Goal: Information Seeking & Learning: Learn about a topic

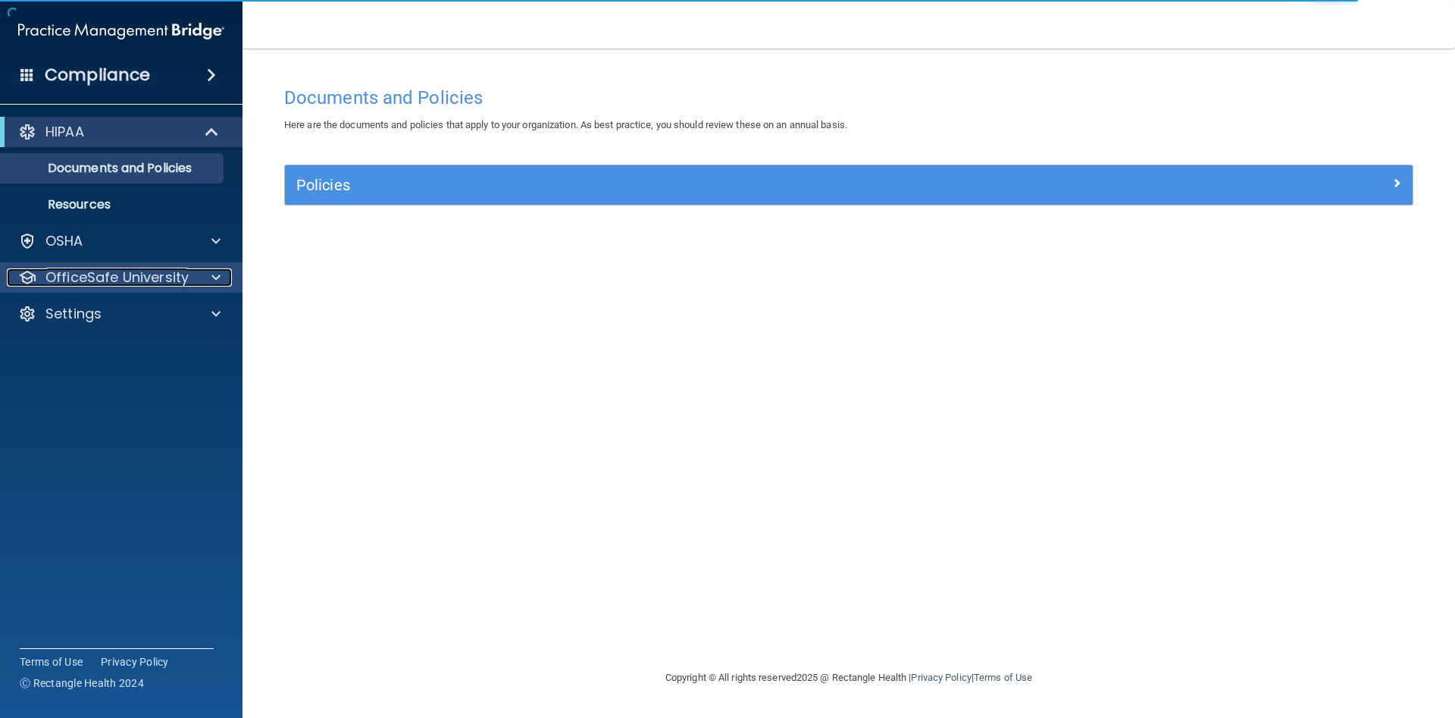
click at [214, 277] on span at bounding box center [215, 277] width 9 height 18
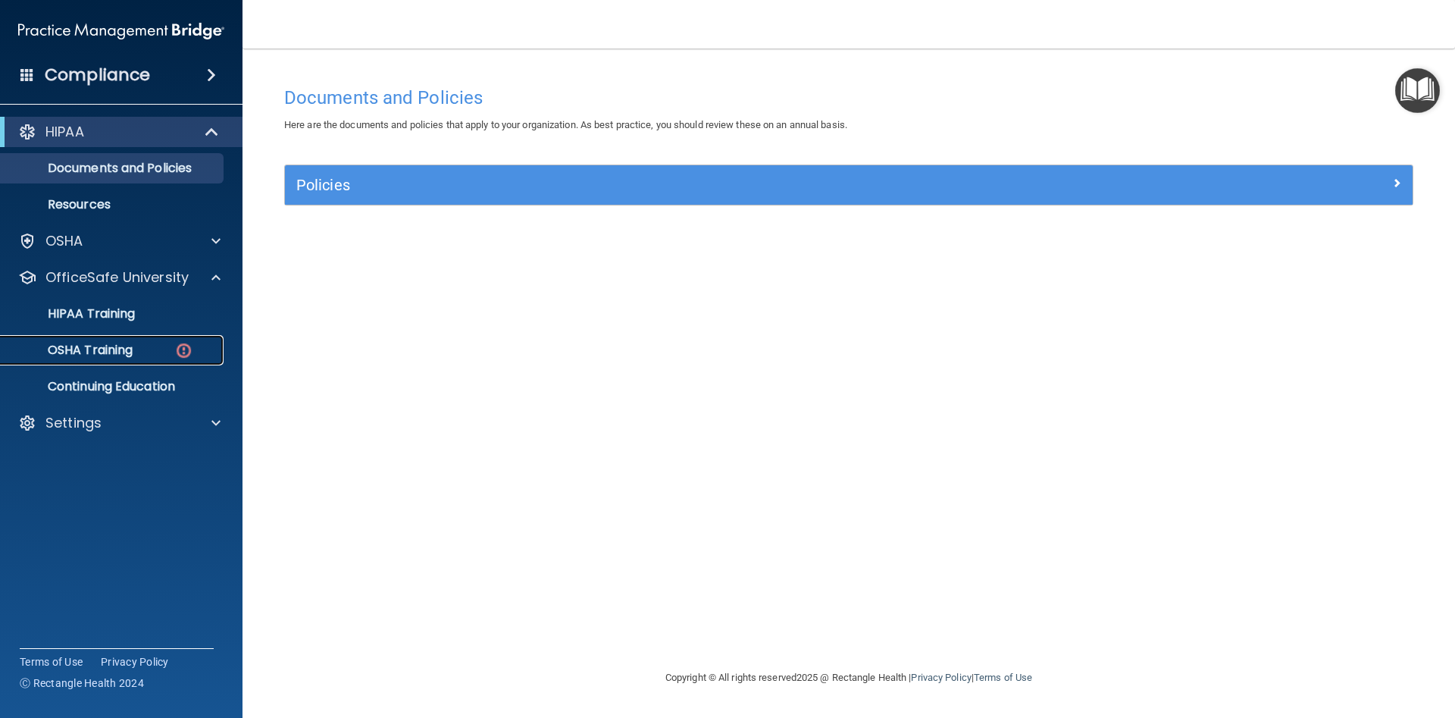
click at [148, 352] on div "OSHA Training" at bounding box center [113, 350] width 207 height 15
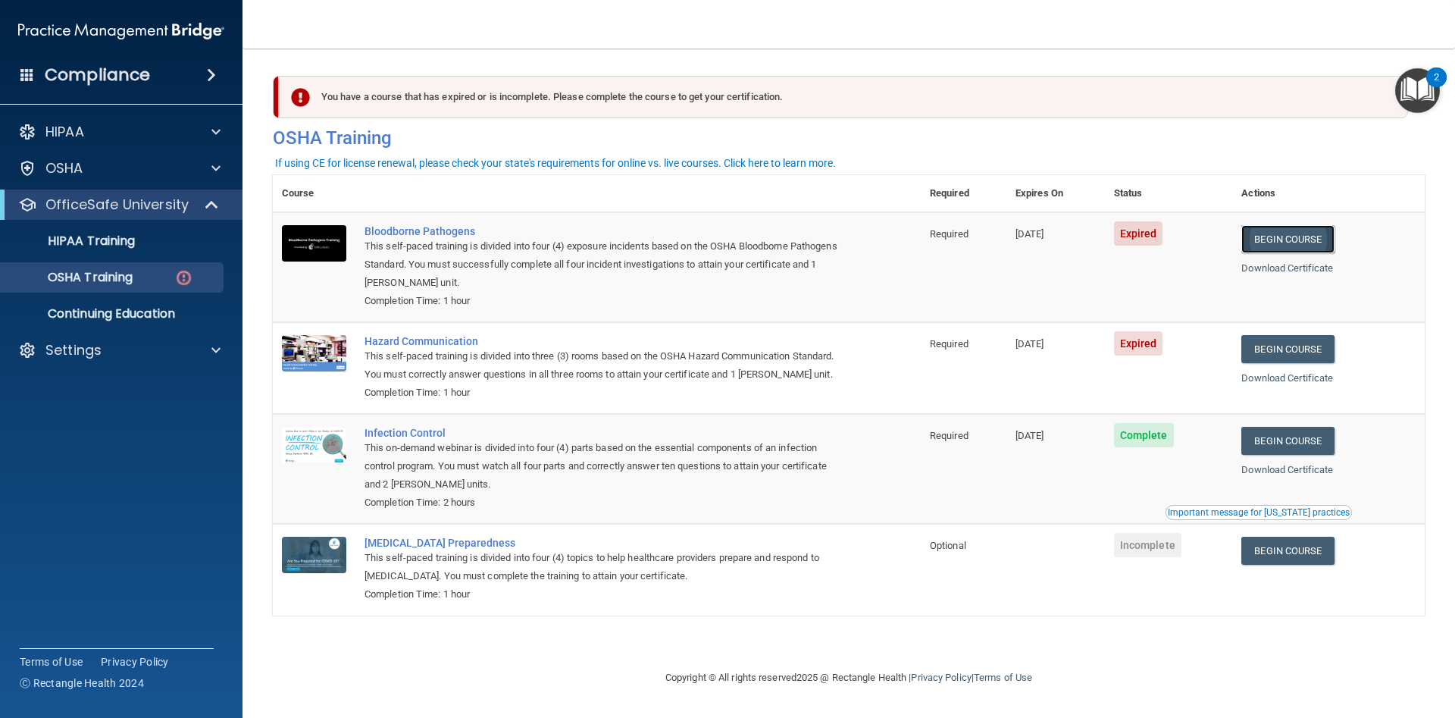
click at [1323, 238] on link "Begin Course" at bounding box center [1288, 239] width 92 height 28
click at [1287, 346] on link "Begin Course" at bounding box center [1288, 349] width 92 height 28
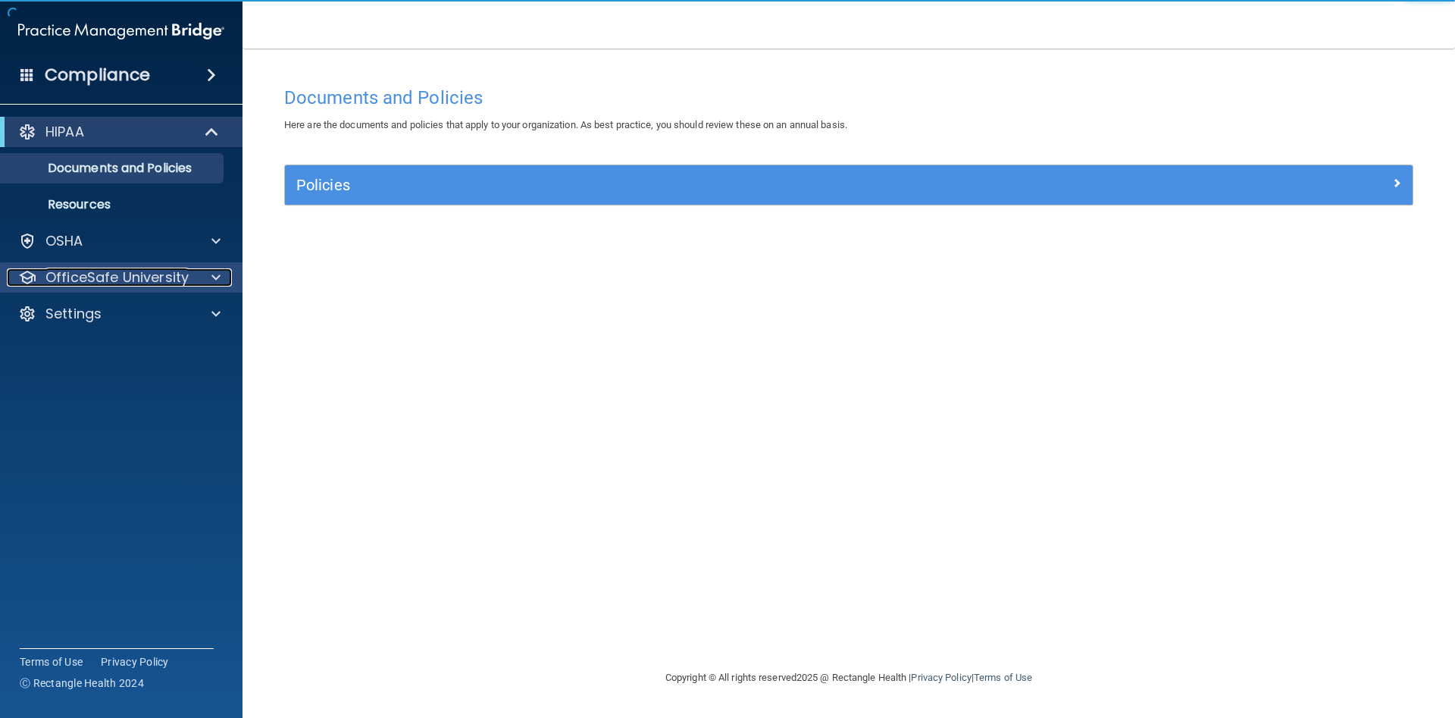
click at [196, 277] on div at bounding box center [214, 277] width 38 height 18
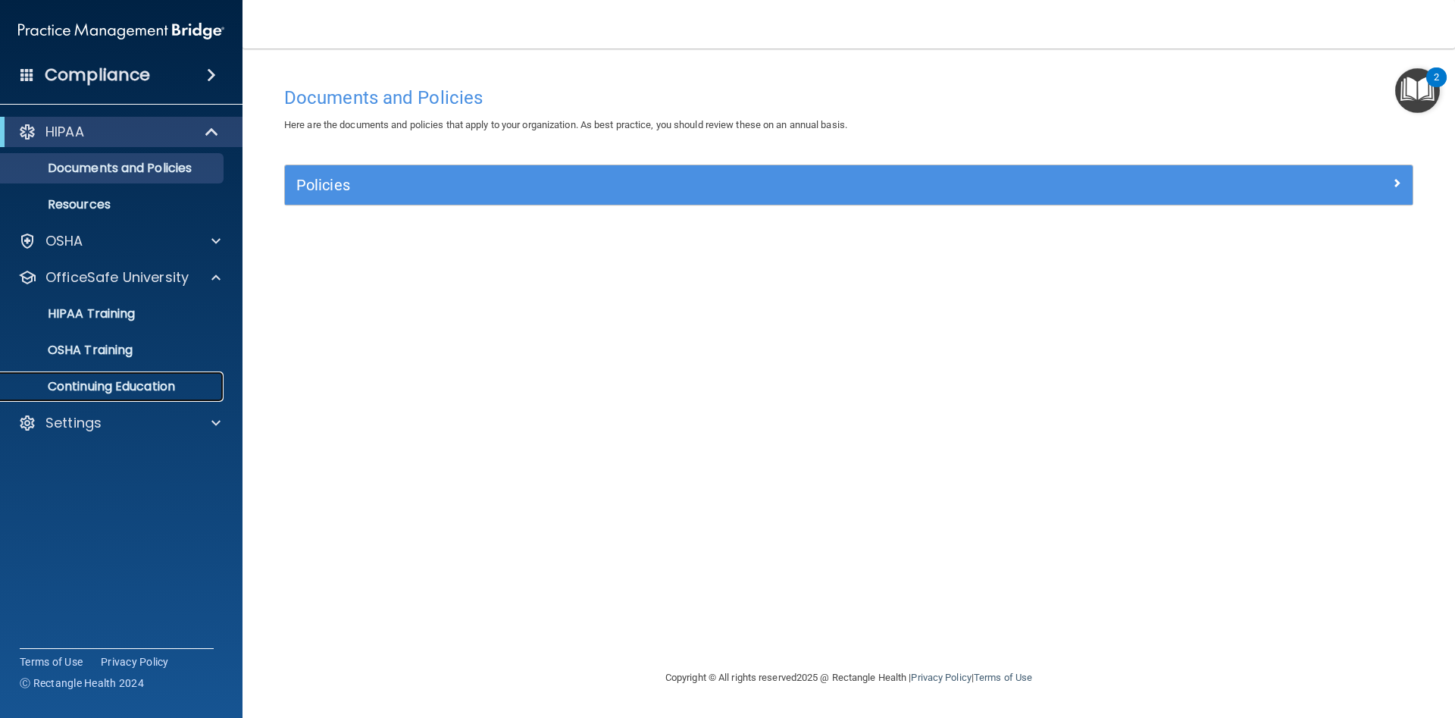
click at [149, 385] on p "Continuing Education" at bounding box center [113, 386] width 207 height 15
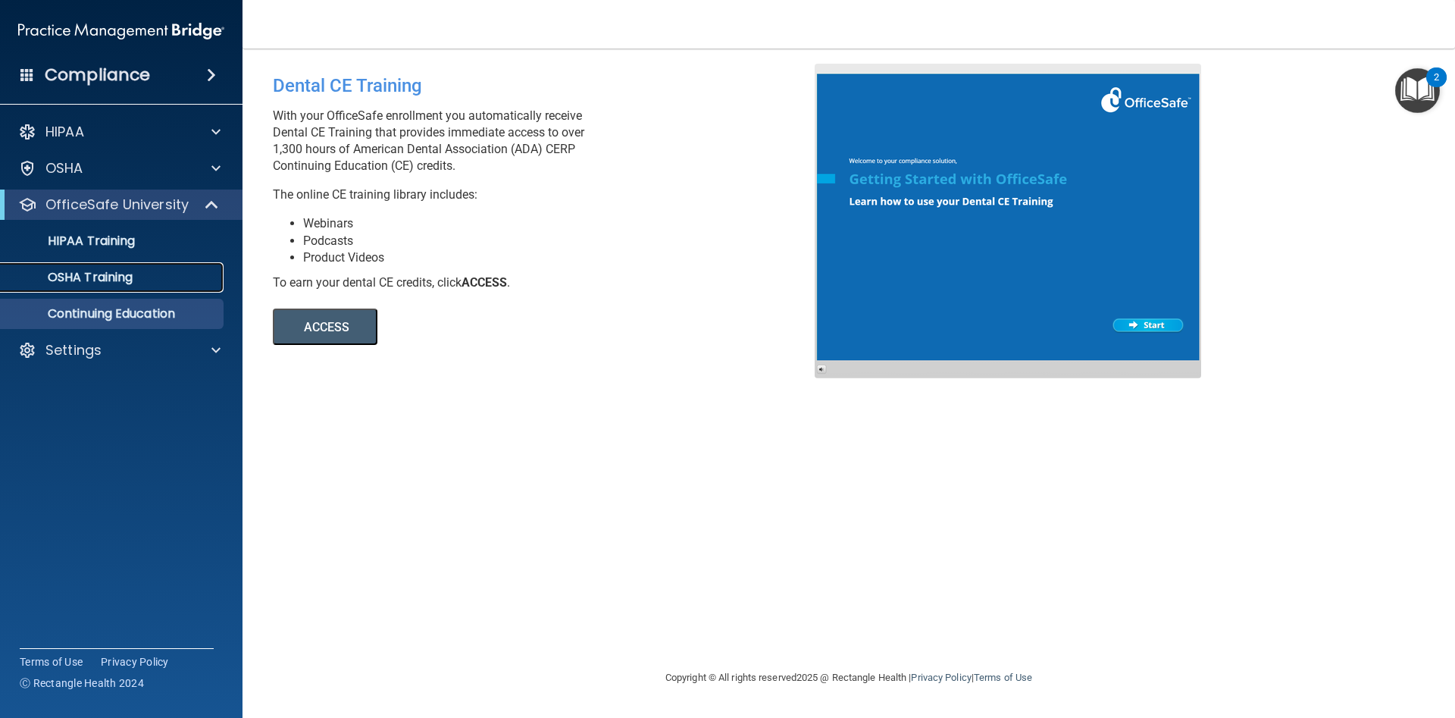
click at [173, 271] on div "OSHA Training" at bounding box center [113, 277] width 207 height 15
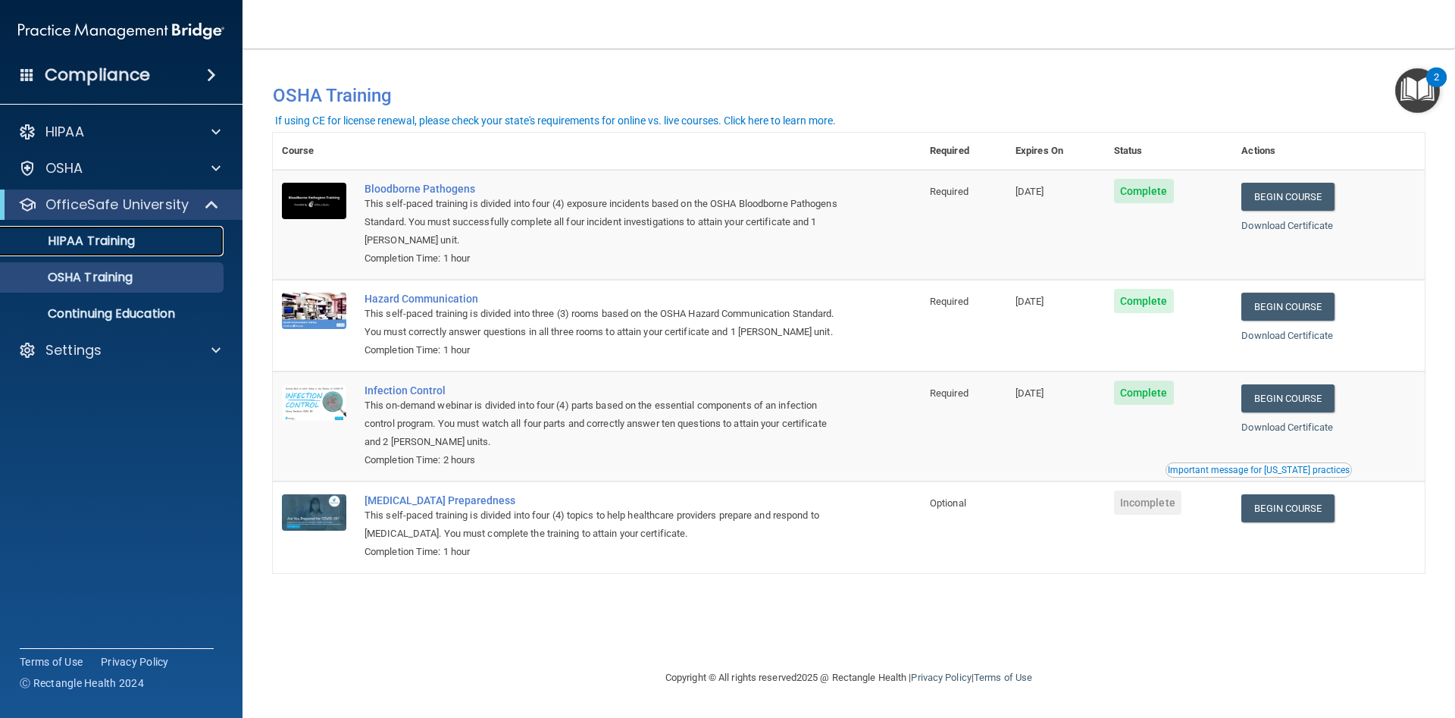
click at [148, 246] on div "HIPAA Training" at bounding box center [113, 240] width 207 height 15
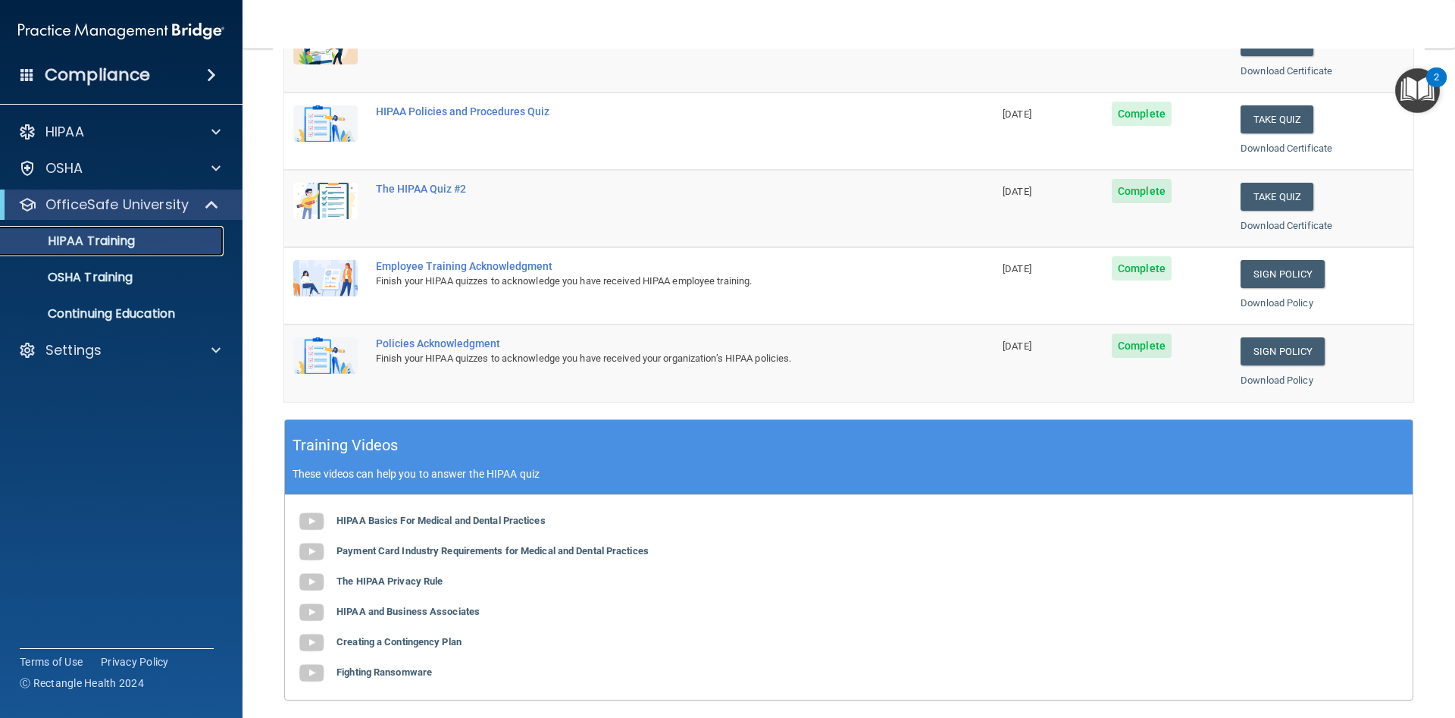
scroll to position [273, 0]
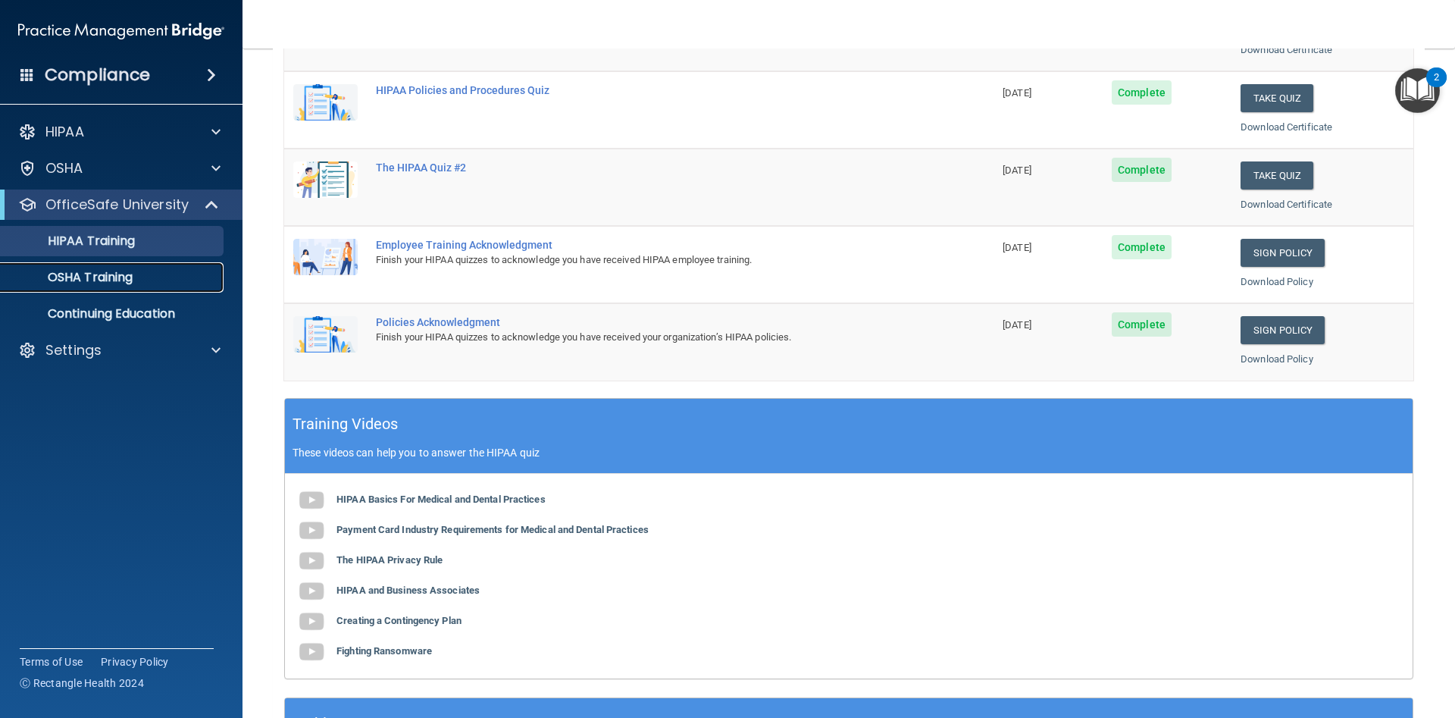
click at [89, 280] on p "OSHA Training" at bounding box center [71, 277] width 123 height 15
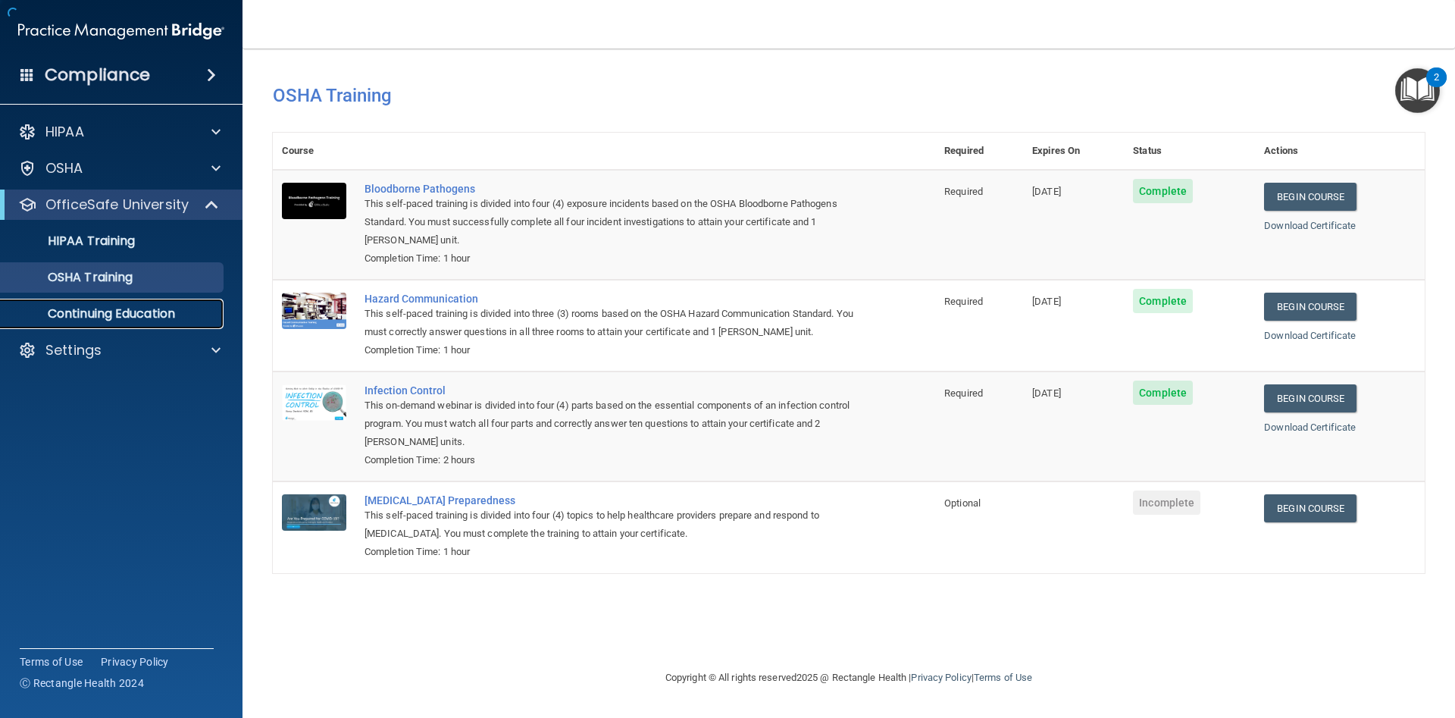
click at [141, 312] on p "Continuing Education" at bounding box center [113, 313] width 207 height 15
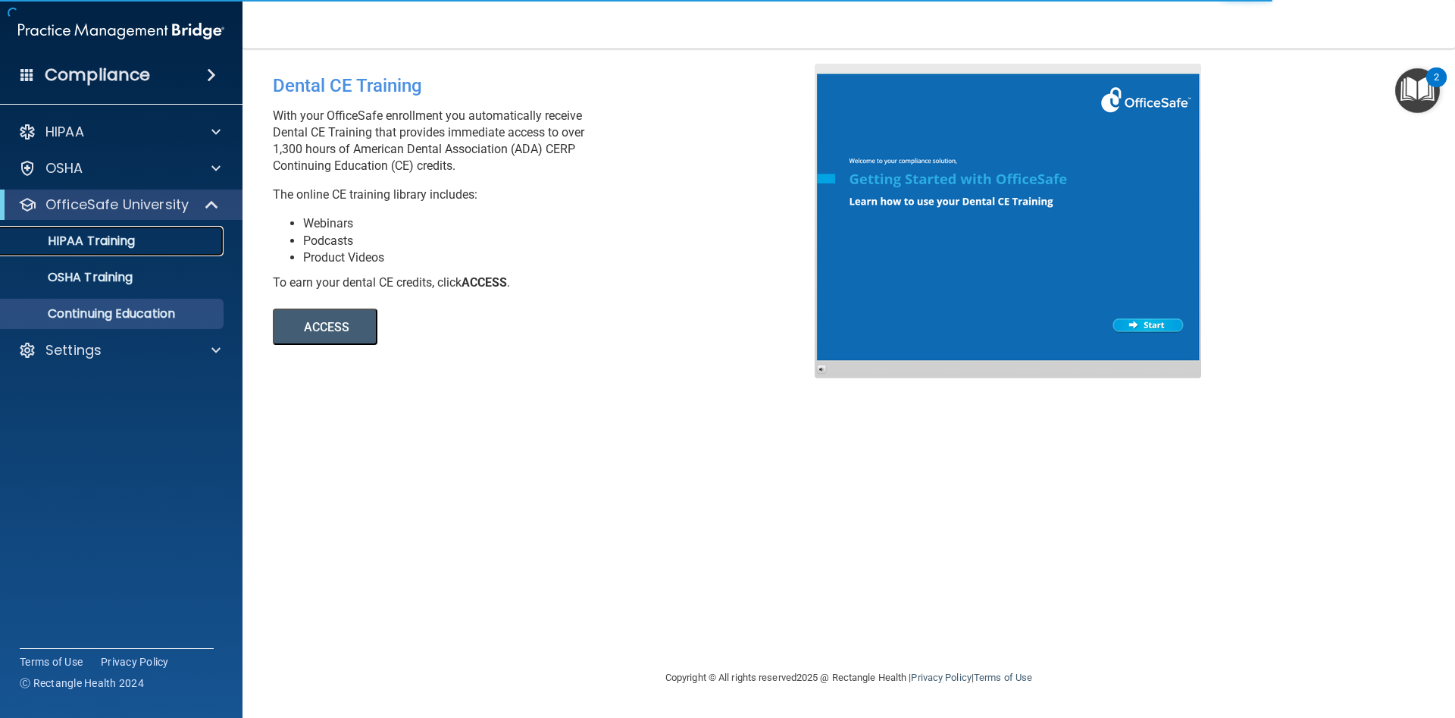
click at [147, 237] on div "HIPAA Training" at bounding box center [113, 240] width 207 height 15
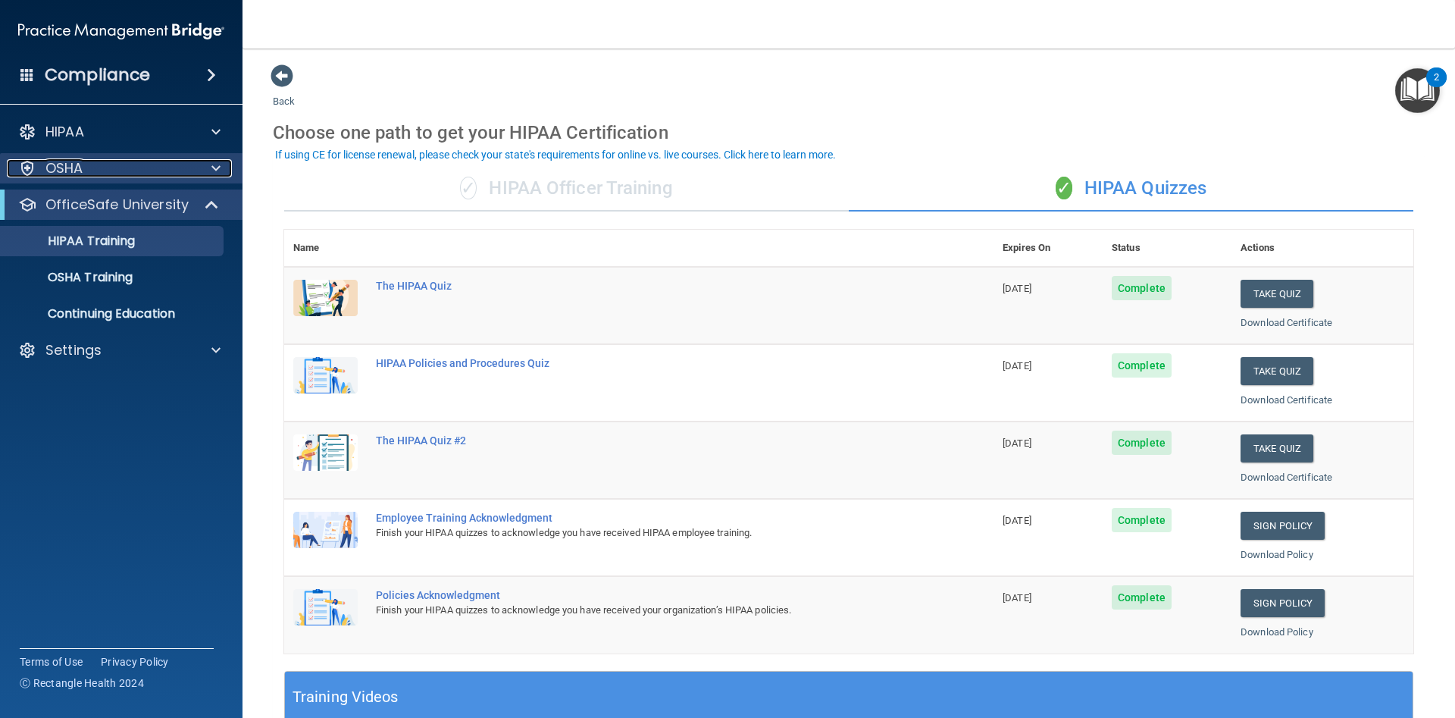
click at [218, 168] on span at bounding box center [215, 168] width 9 height 18
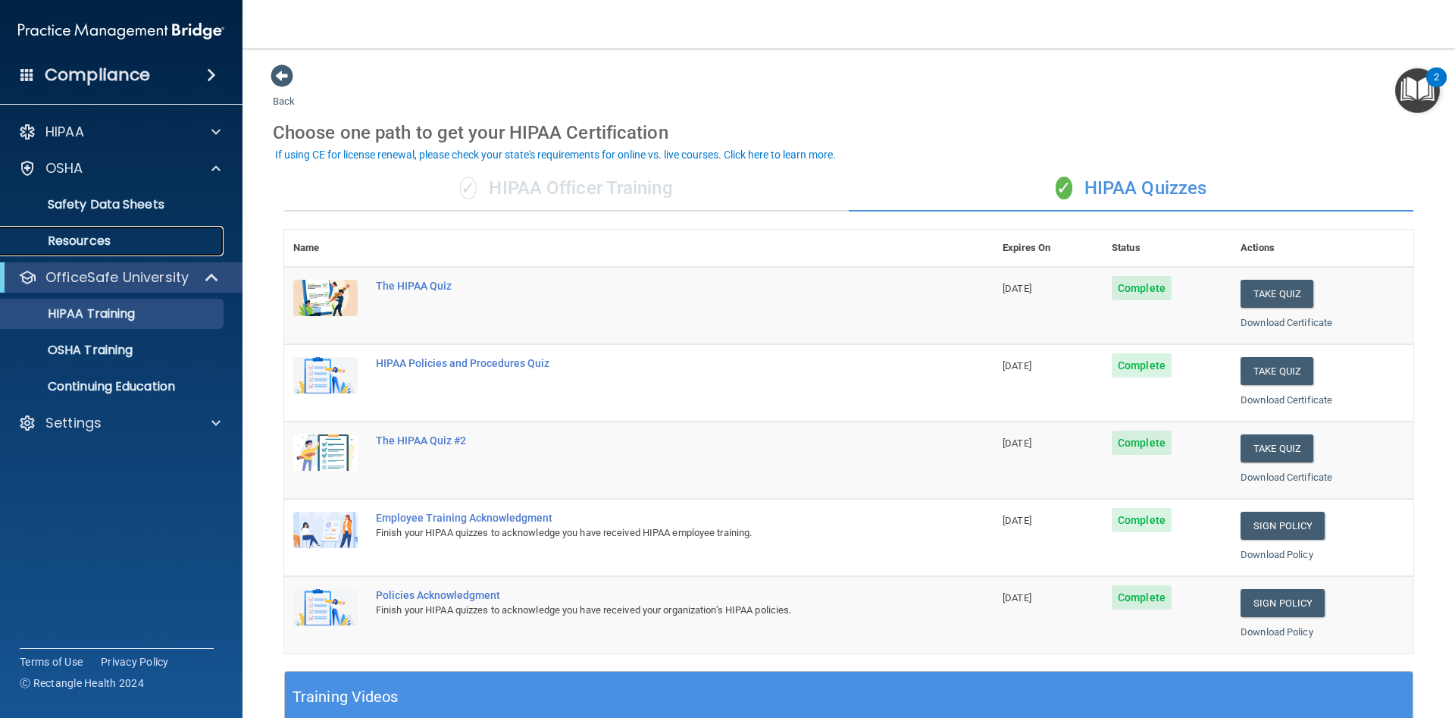
click at [111, 233] on p "Resources" at bounding box center [113, 240] width 207 height 15
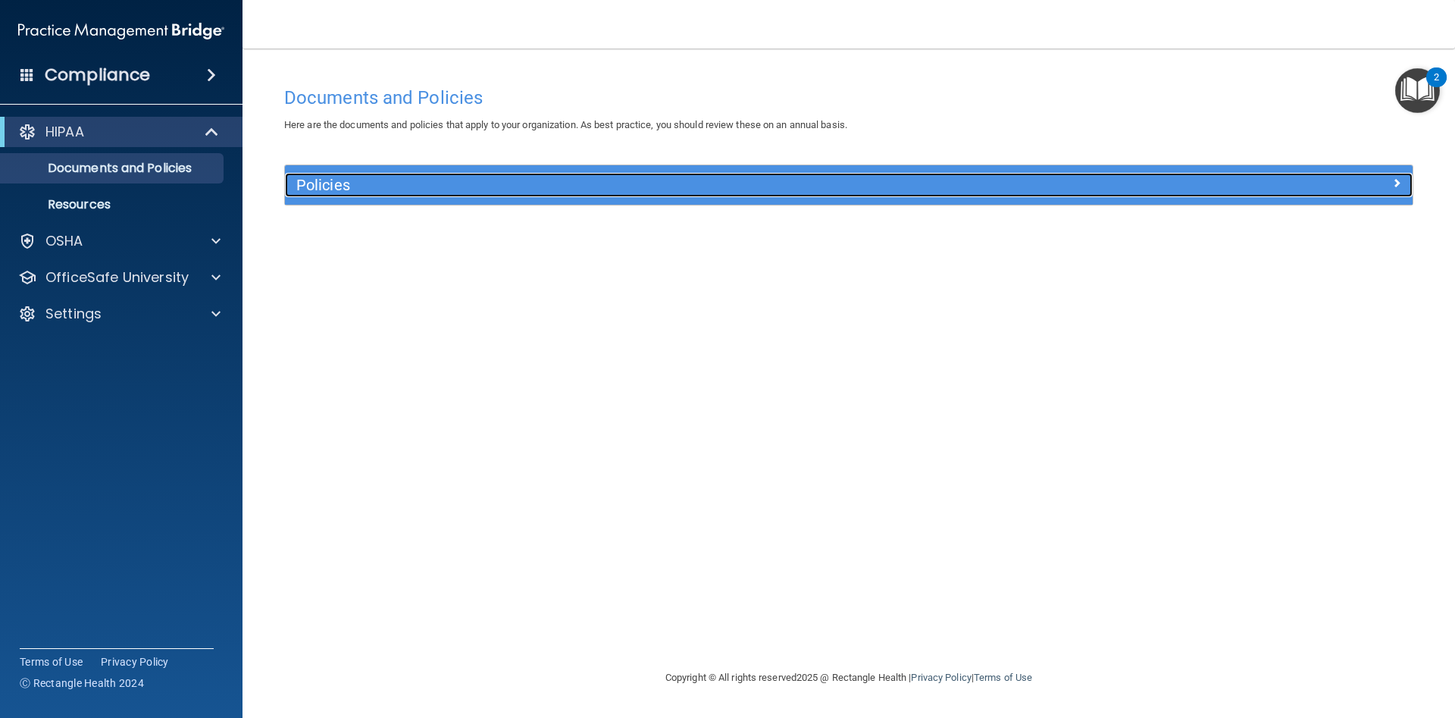
click at [389, 183] on h5 "Policies" at bounding box center [707, 185] width 823 height 17
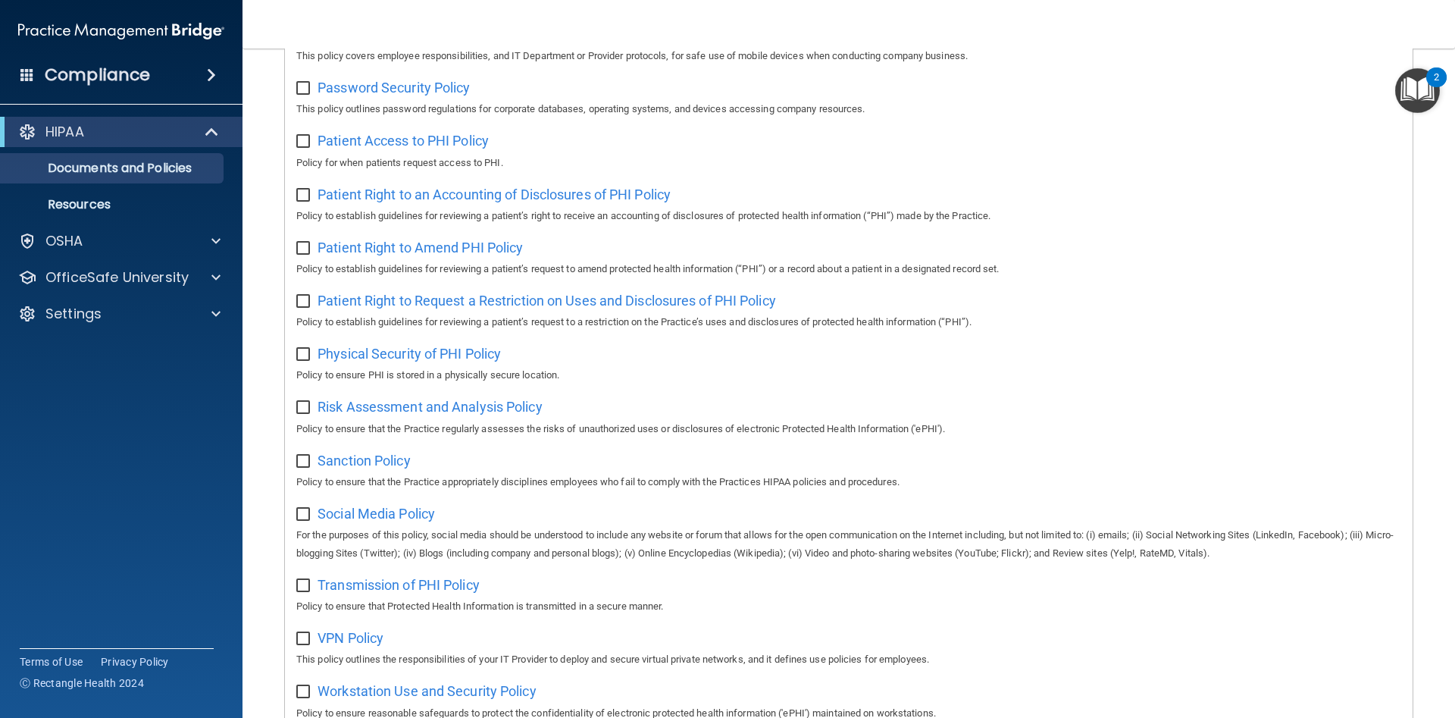
scroll to position [793, 0]
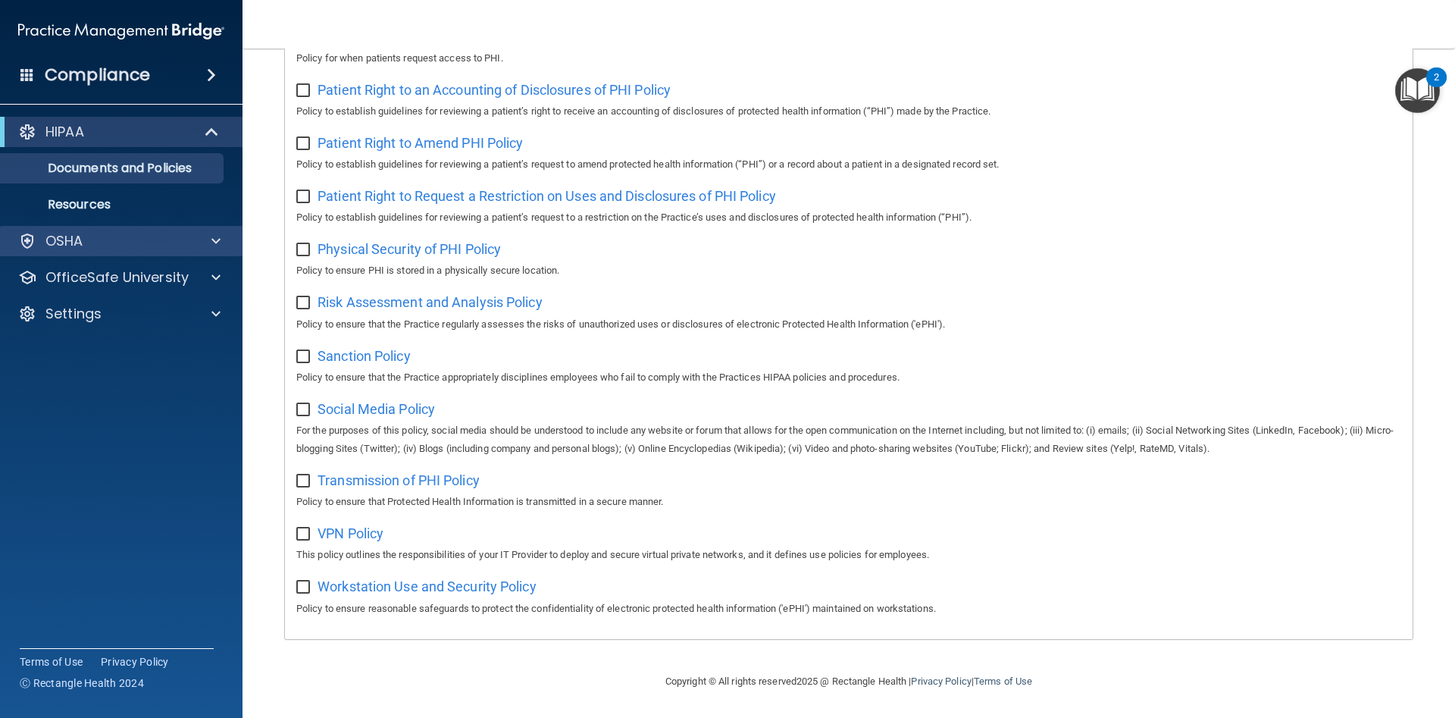
click at [152, 250] on div "OSHA" at bounding box center [121, 241] width 243 height 30
click at [218, 239] on span at bounding box center [215, 241] width 9 height 18
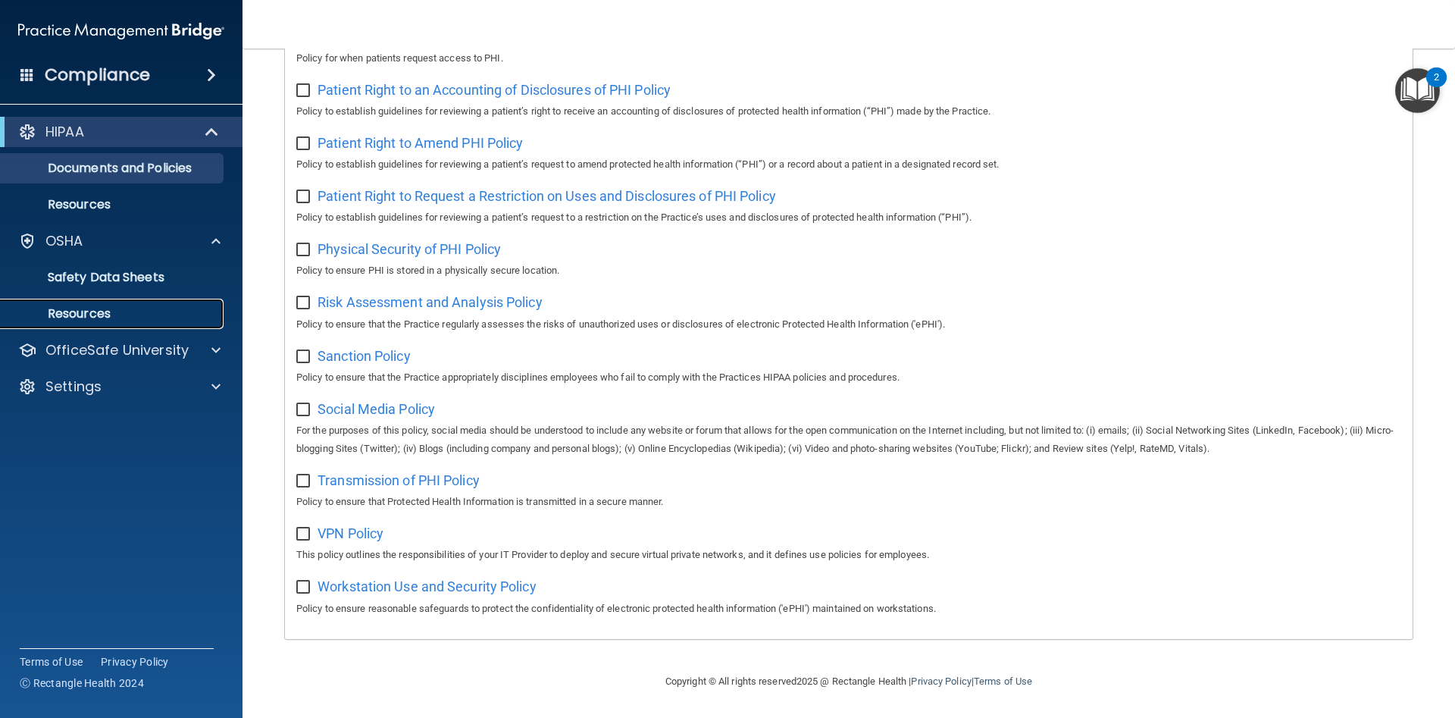
click at [126, 311] on p "Resources" at bounding box center [113, 313] width 207 height 15
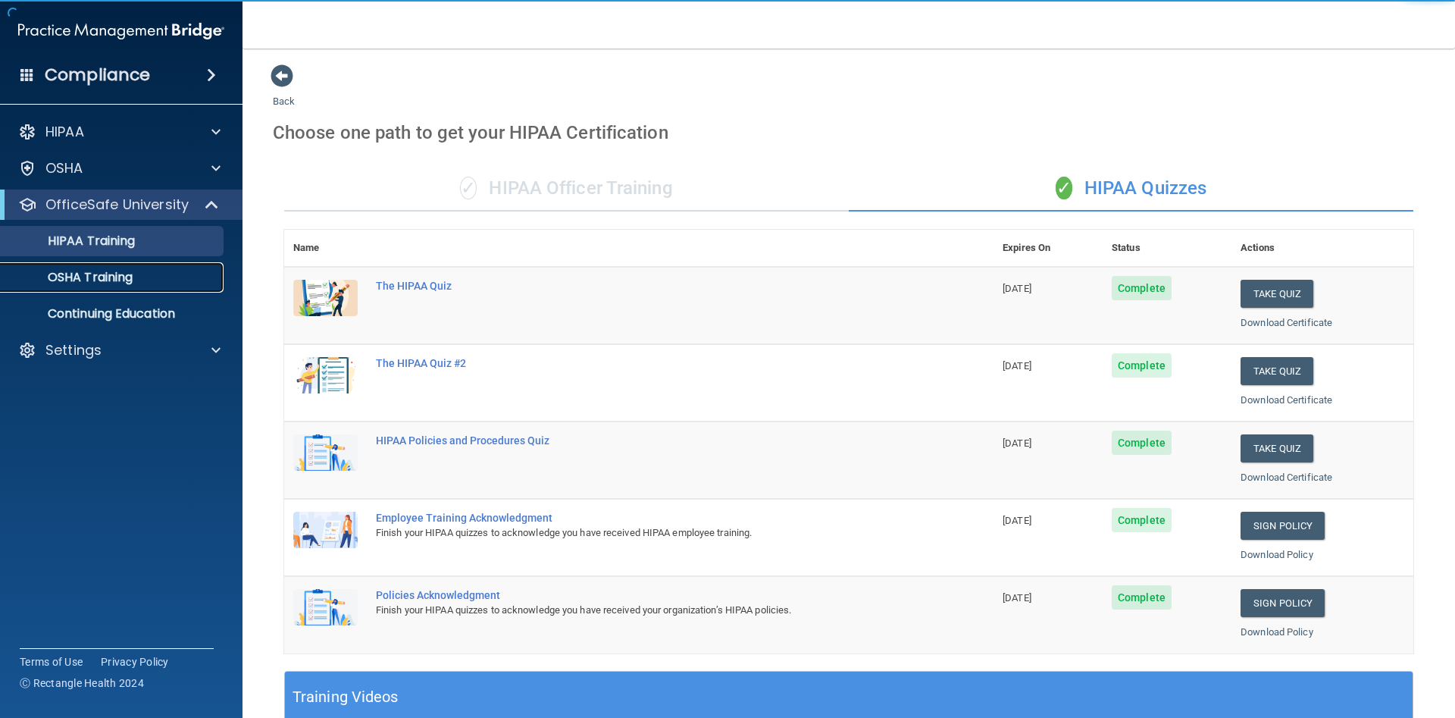
click at [146, 284] on div "OSHA Training" at bounding box center [113, 277] width 207 height 15
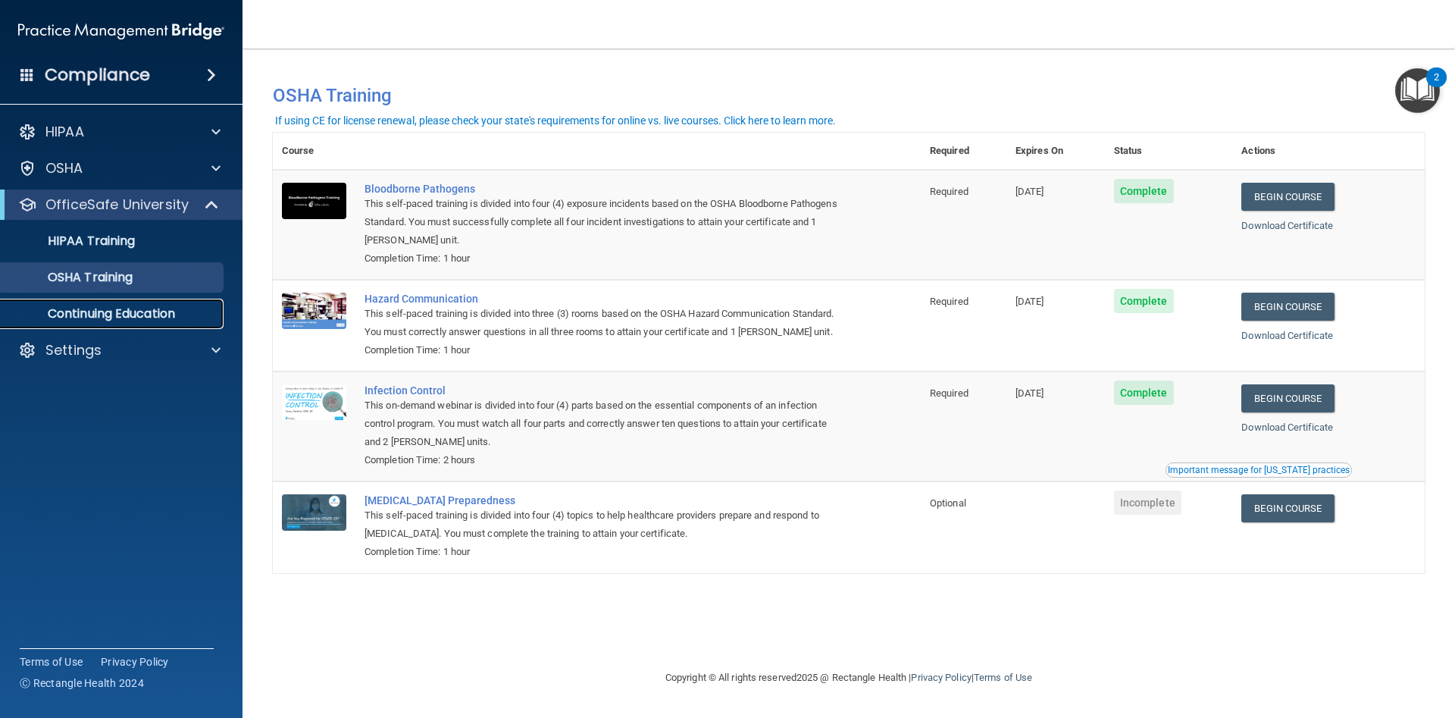
click at [89, 312] on p "Continuing Education" at bounding box center [113, 313] width 207 height 15
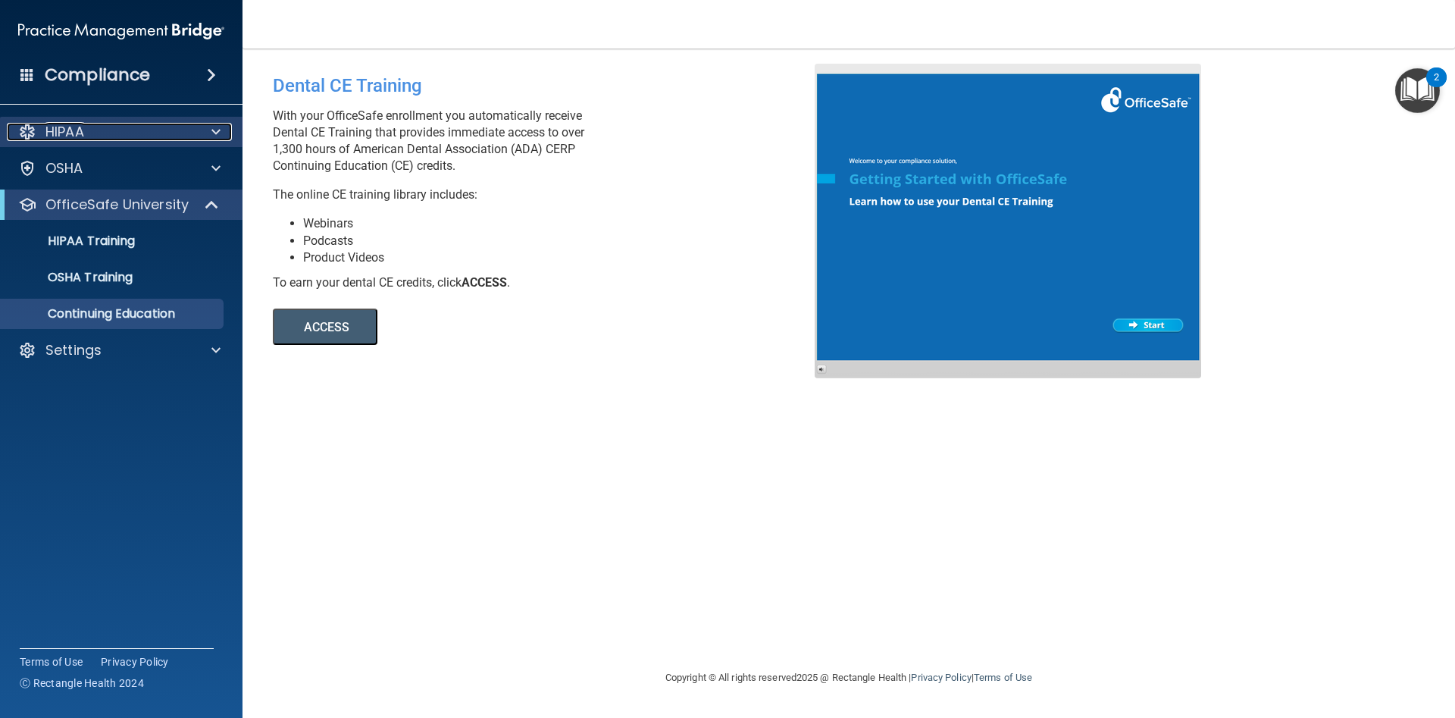
click at [105, 130] on div "HIPAA" at bounding box center [101, 132] width 188 height 18
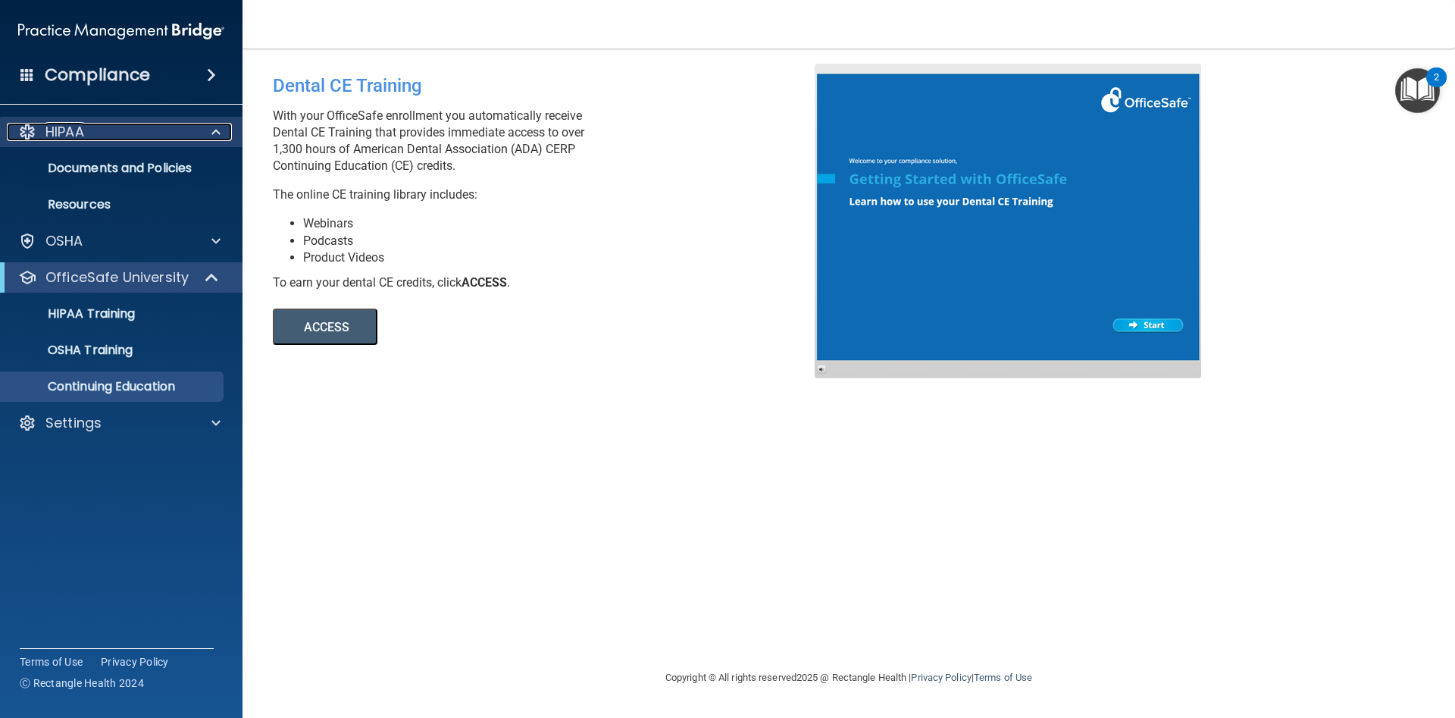
click at [133, 135] on div "HIPAA" at bounding box center [101, 132] width 188 height 18
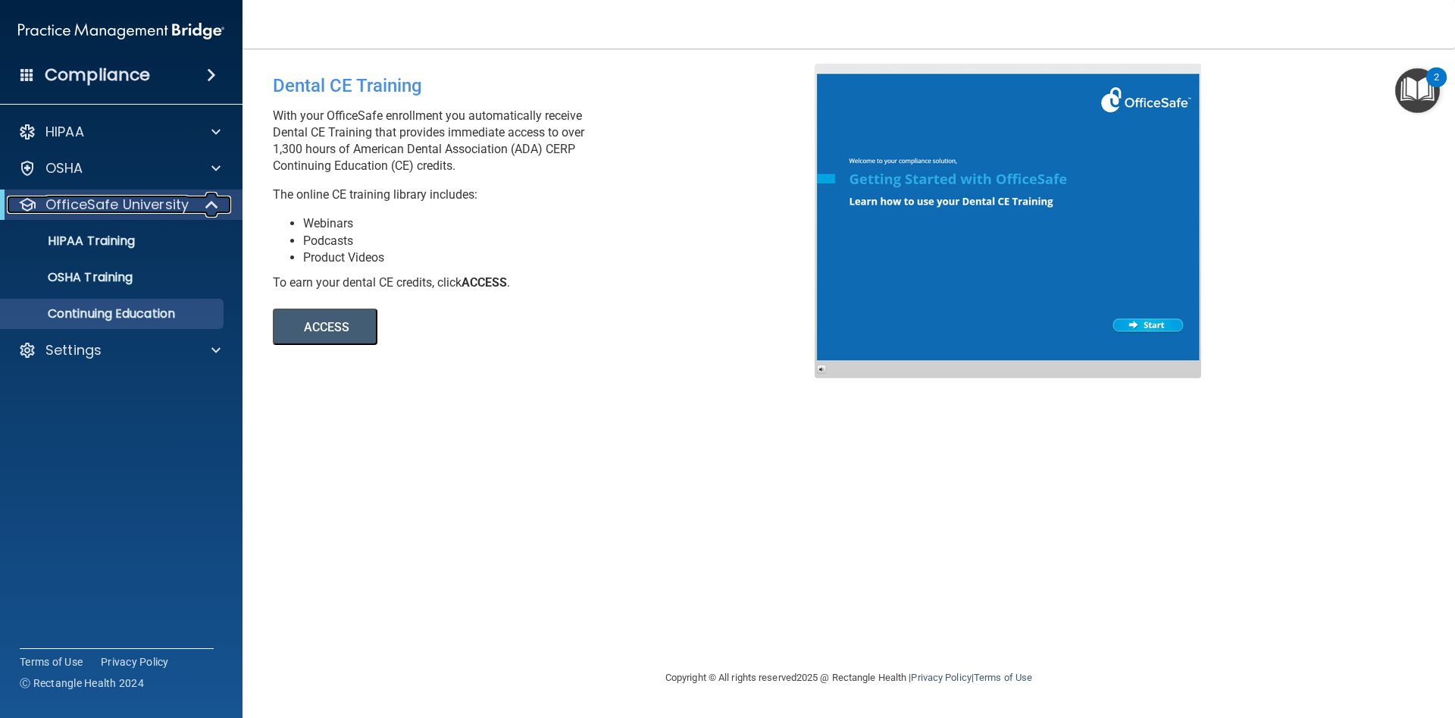
click at [204, 204] on div at bounding box center [212, 205] width 37 height 18
